Goal: Check status: Check status

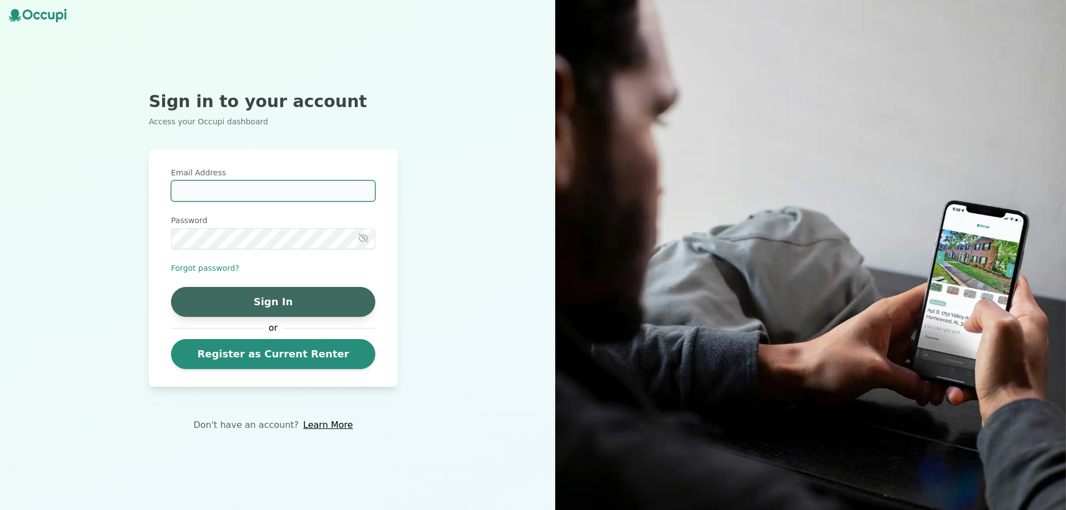
type input "**********"
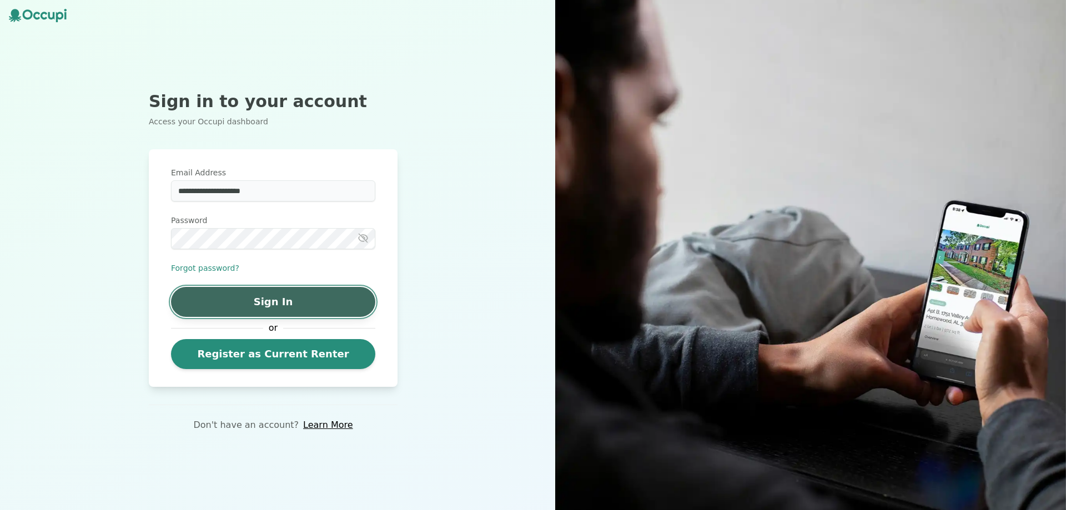
click at [281, 304] on button "Sign In" at bounding box center [273, 302] width 204 height 30
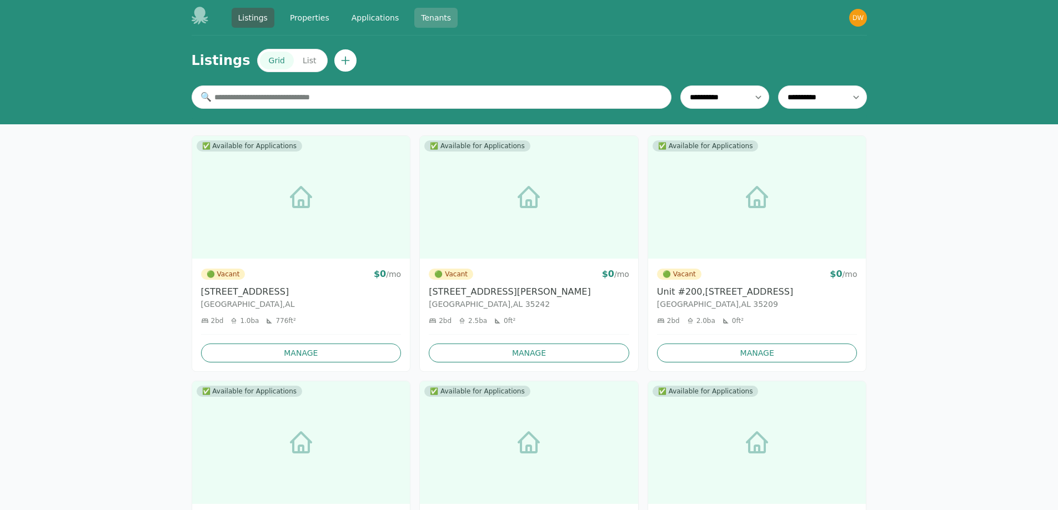
click at [430, 21] on link "Tenants" at bounding box center [435, 18] width 43 height 20
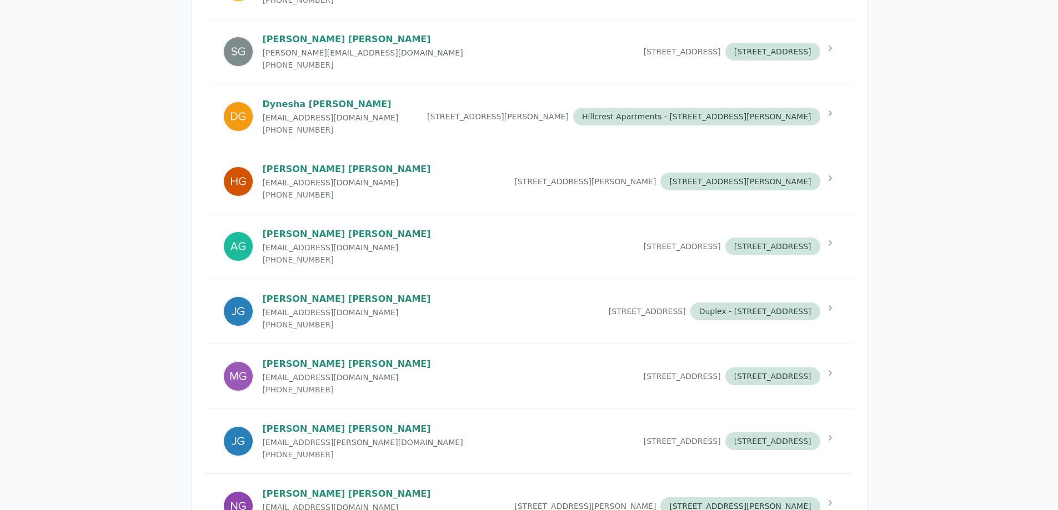
scroll to position [1610, 0]
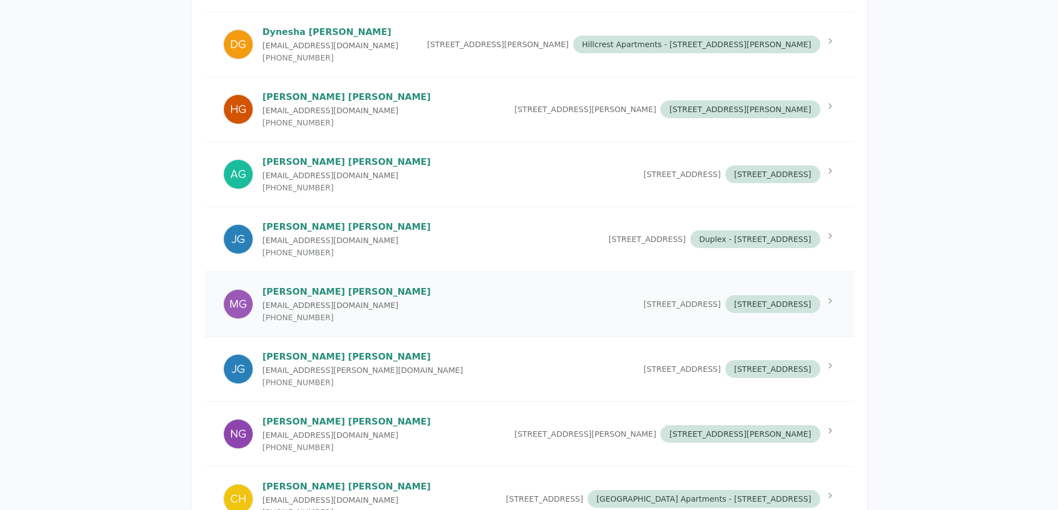
click at [349, 311] on p "[EMAIL_ADDRESS][DOMAIN_NAME]" at bounding box center [347, 305] width 168 height 11
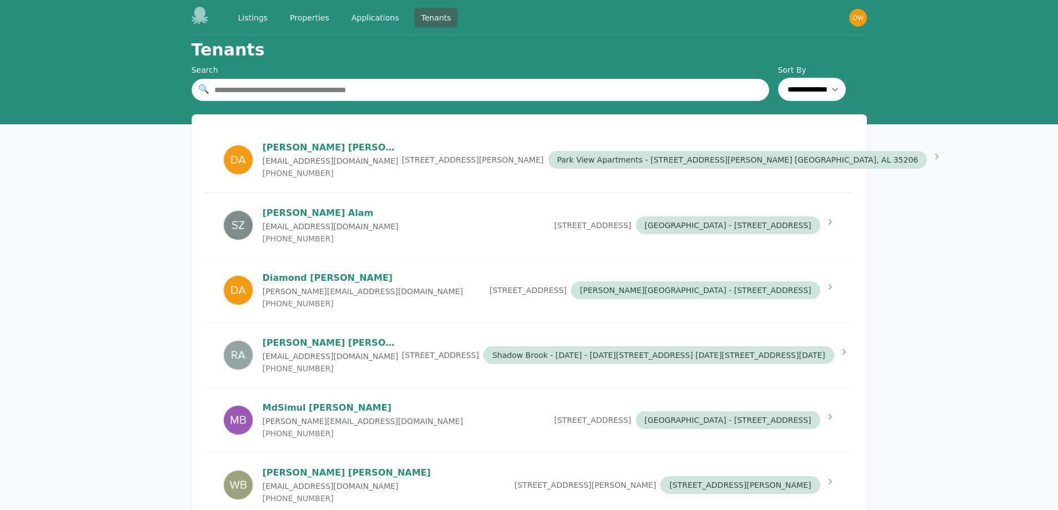
select select "*"
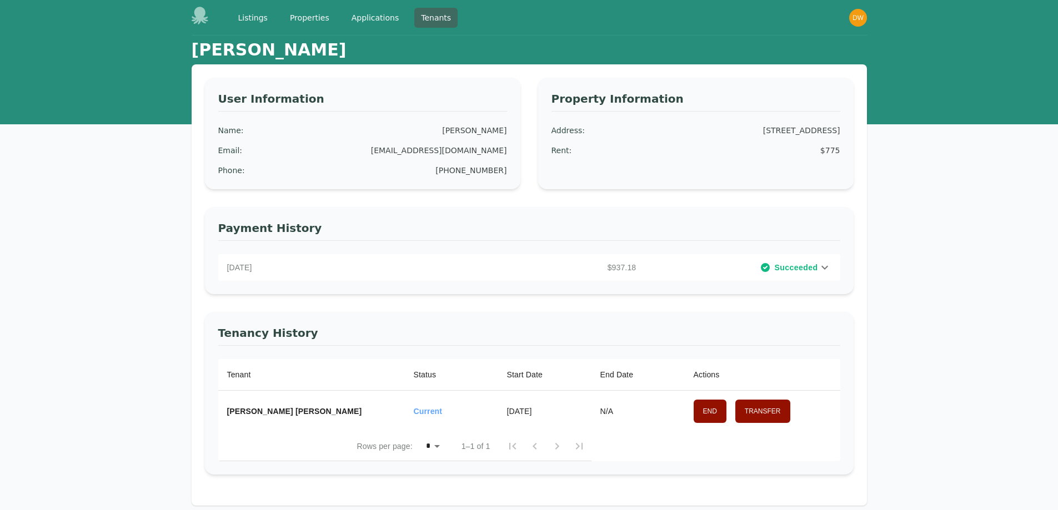
click at [794, 259] on div "[DATE] $937.18 Succeeded" at bounding box center [529, 267] width 622 height 27
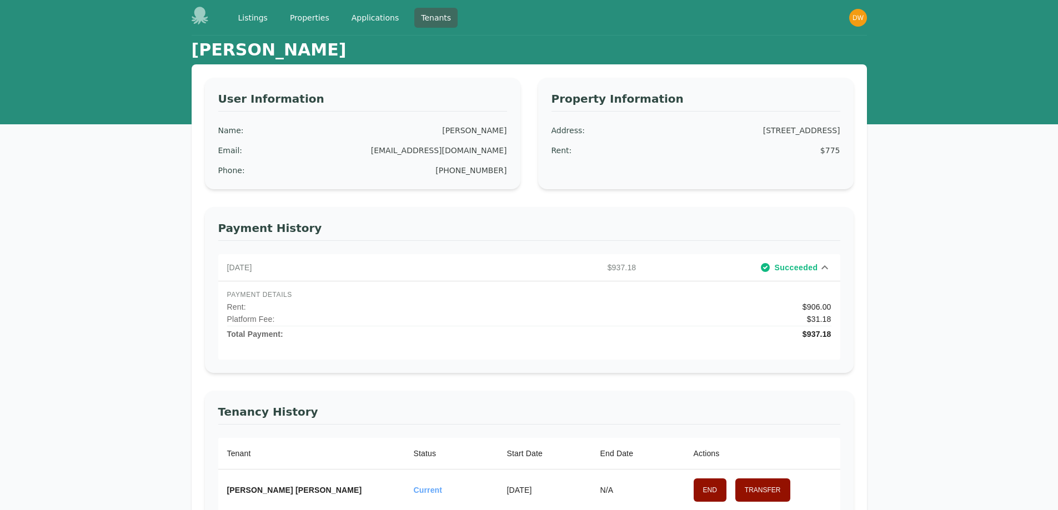
click at [793, 265] on span "Succeeded" at bounding box center [795, 267] width 43 height 11
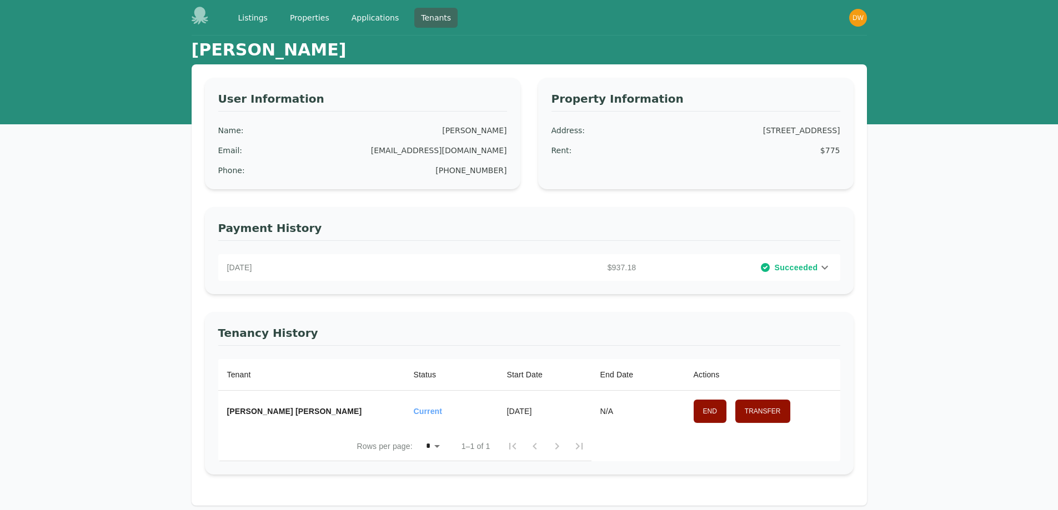
click at [793, 265] on span "Succeeded" at bounding box center [795, 267] width 43 height 11
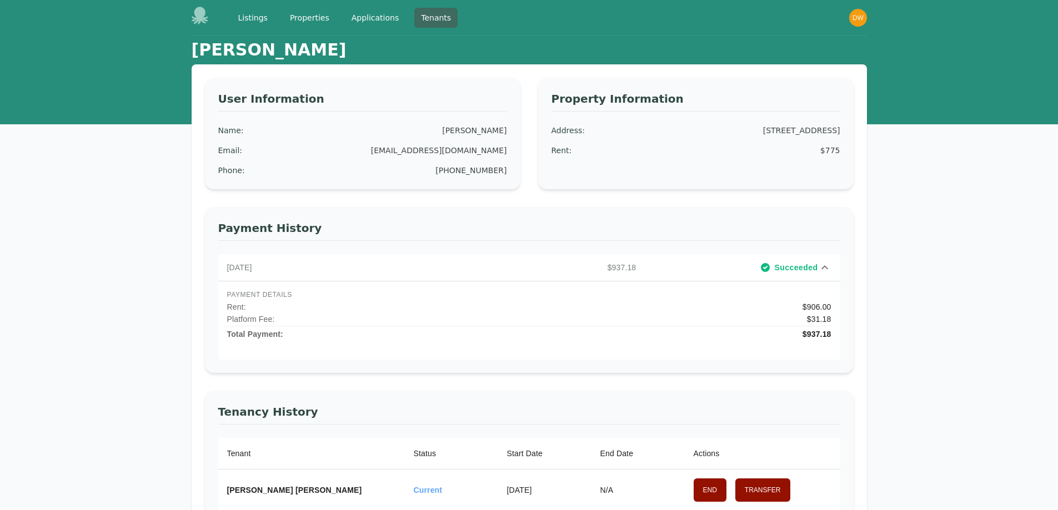
click at [784, 267] on span "Succeeded" at bounding box center [795, 267] width 43 height 11
